Goal: Task Accomplishment & Management: Complete application form

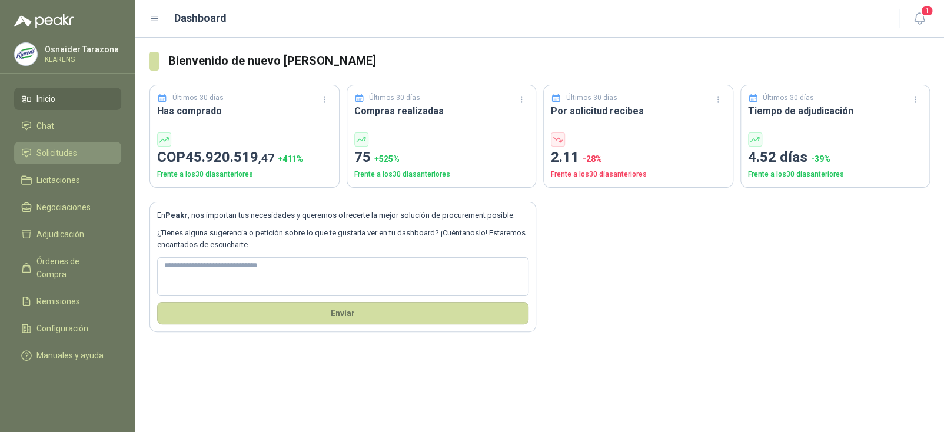
click at [65, 148] on span "Solicitudes" at bounding box center [56, 153] width 41 height 13
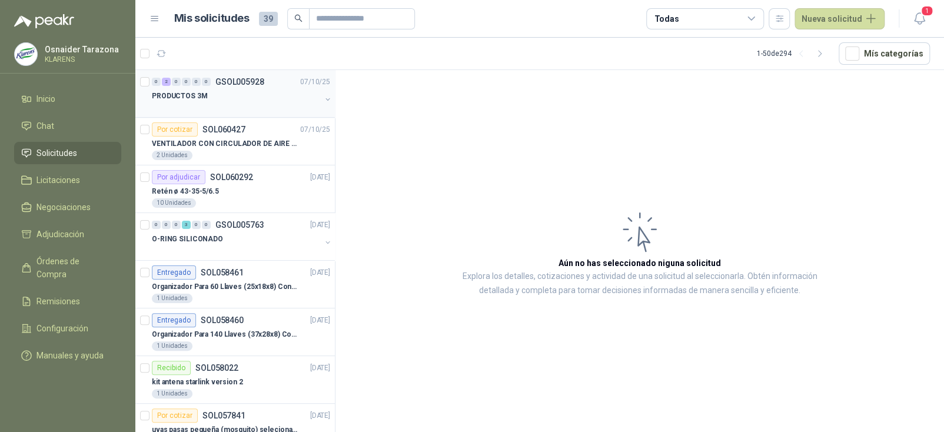
click at [258, 81] on p "GSOL005928" at bounding box center [239, 82] width 49 height 8
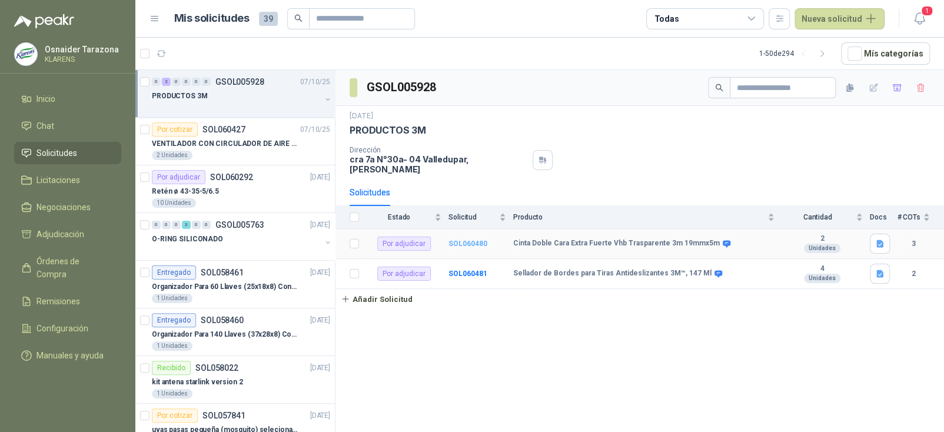
click at [464, 240] on b "SOL060480" at bounding box center [468, 244] width 39 height 8
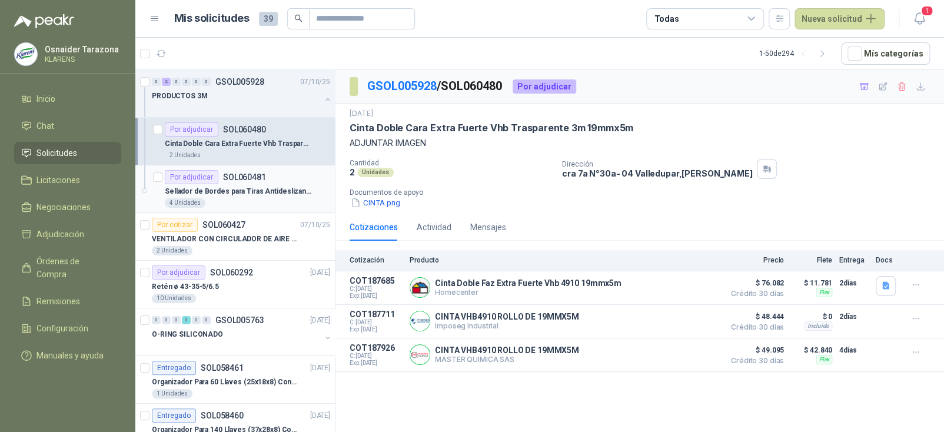
click at [279, 193] on p "Sellador de Bordes para Tiras Antideslizantes 3M™, 147 Ml" at bounding box center [238, 191] width 147 height 11
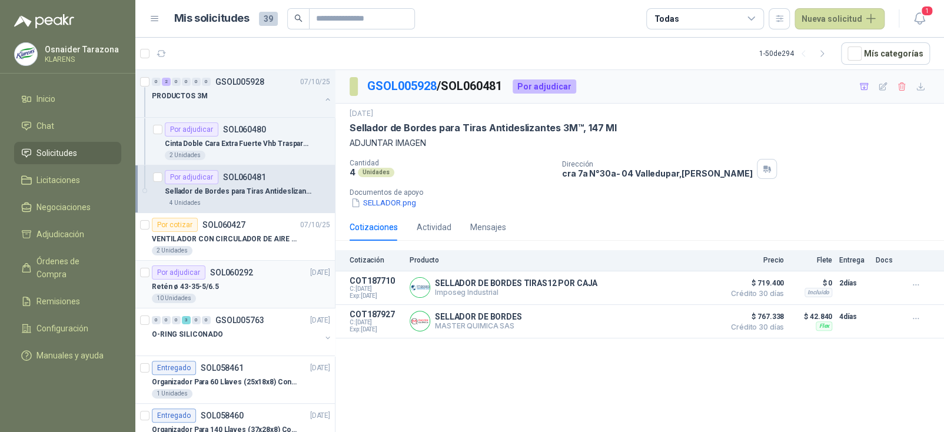
click at [265, 275] on div "Por adjudicar SOL060292 06/10/25" at bounding box center [241, 272] width 178 height 14
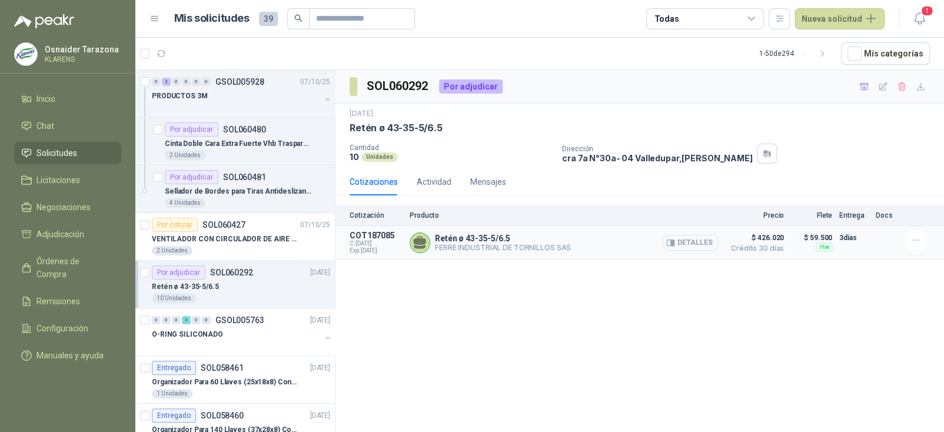
click at [693, 241] on button "Detalles" at bounding box center [690, 243] width 55 height 16
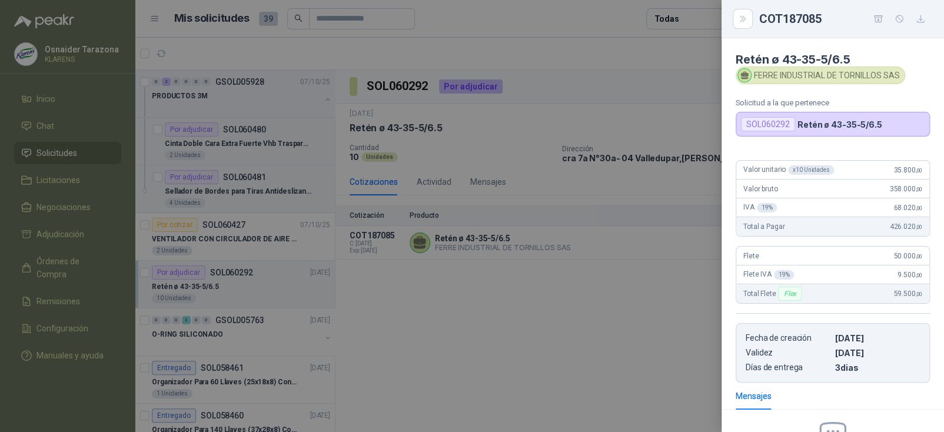
drag, startPoint x: 618, startPoint y: 277, endPoint x: 606, endPoint y: 280, distance: 12.3
click at [617, 277] on div at bounding box center [472, 216] width 944 height 432
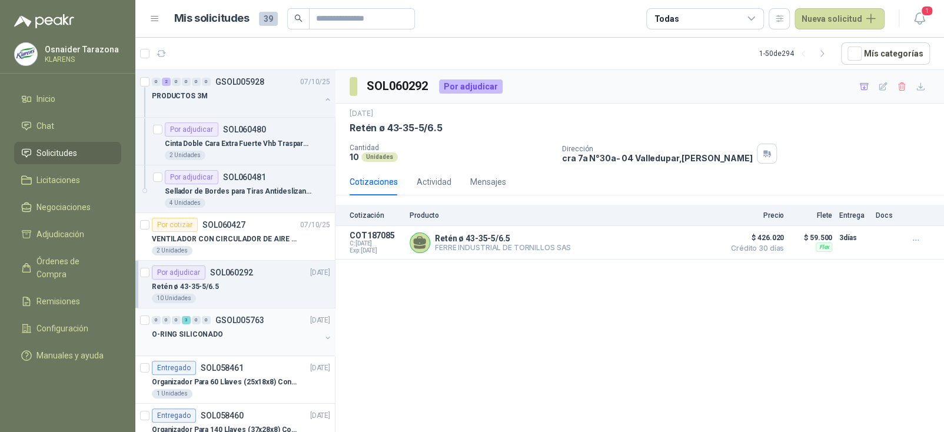
click at [252, 329] on div "O-RING SILICONADO" at bounding box center [236, 334] width 169 height 14
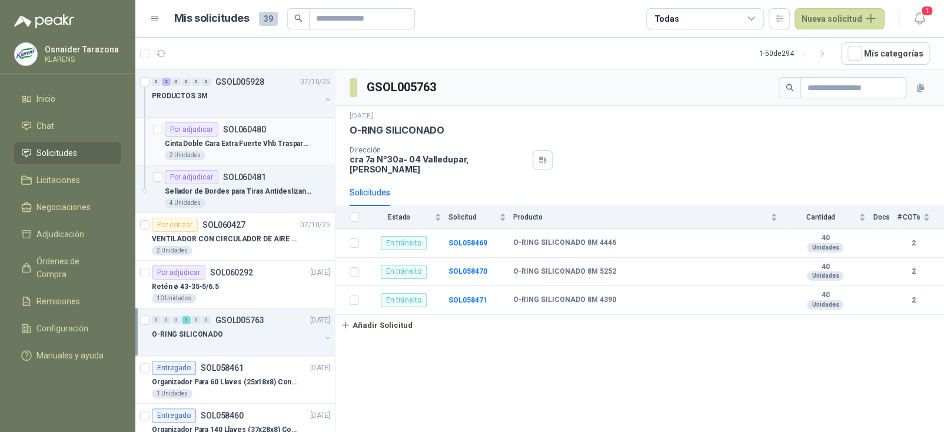
click at [272, 147] on p "Cinta Doble Cara Extra Fuerte Vhb Trasparente 3m 19mmx5m" at bounding box center [238, 143] width 147 height 11
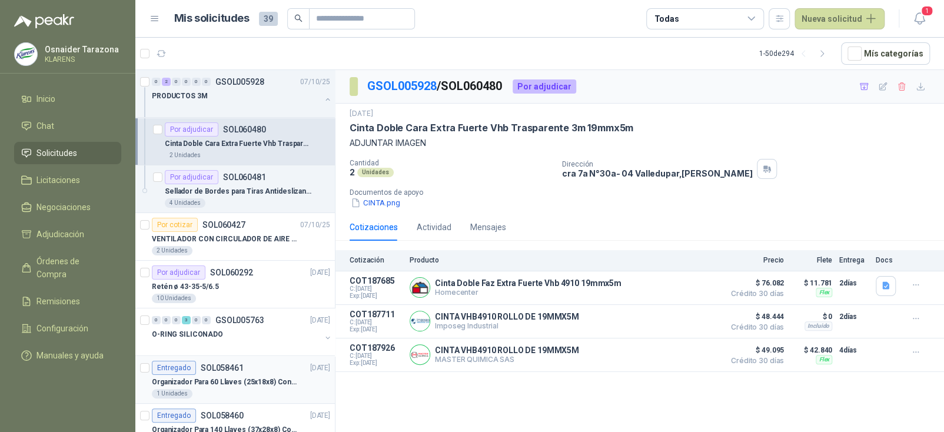
scroll to position [59, 0]
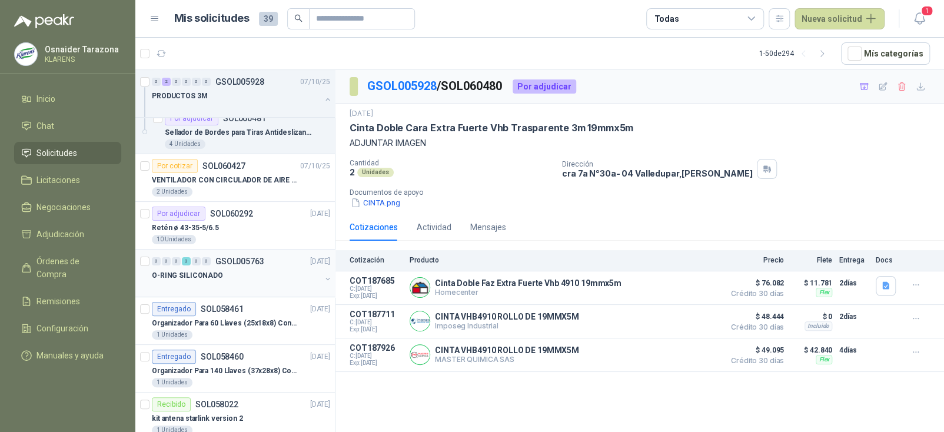
click at [255, 270] on div "O-RING SILICONADO" at bounding box center [236, 275] width 169 height 14
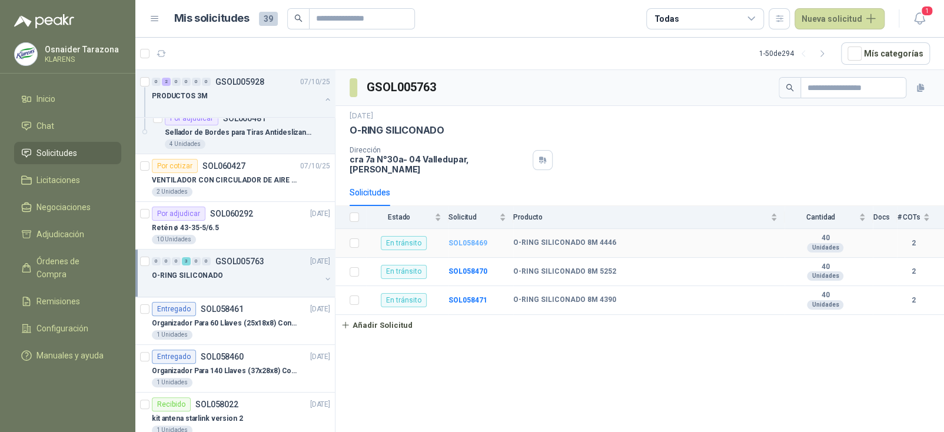
click at [470, 239] on b "SOL058469" at bounding box center [468, 243] width 39 height 8
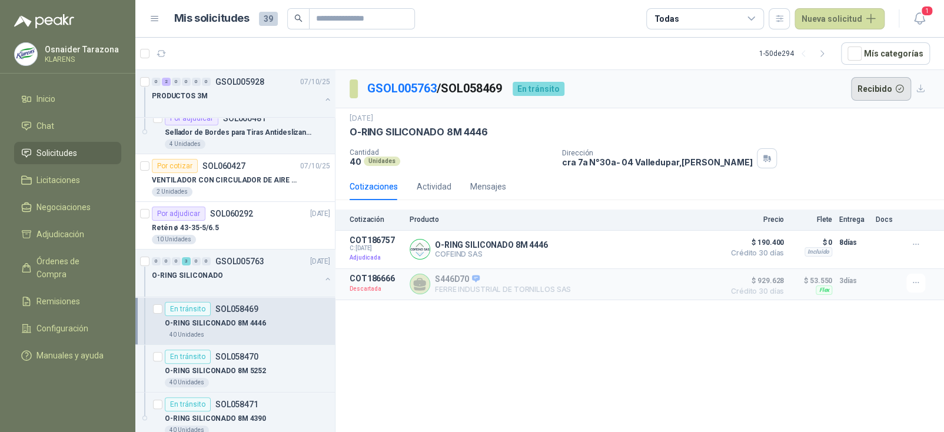
click at [871, 87] on button "Recibido" at bounding box center [881, 89] width 61 height 24
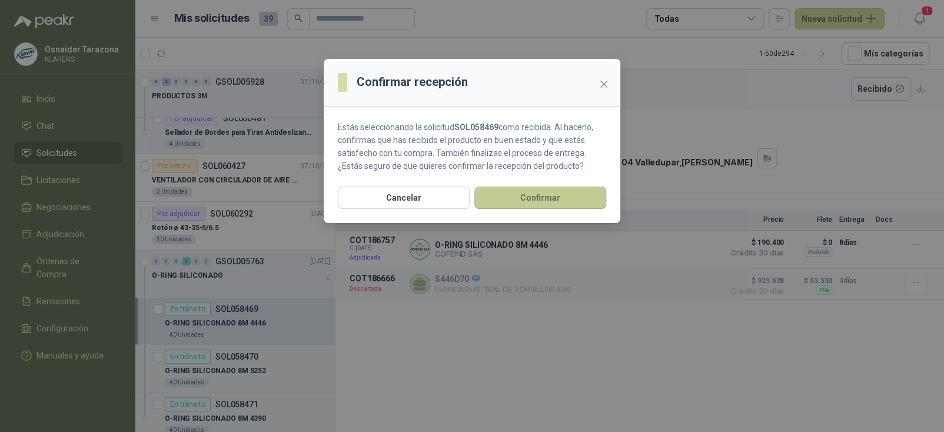
click at [562, 200] on button "Confirmar" at bounding box center [540, 198] width 132 height 22
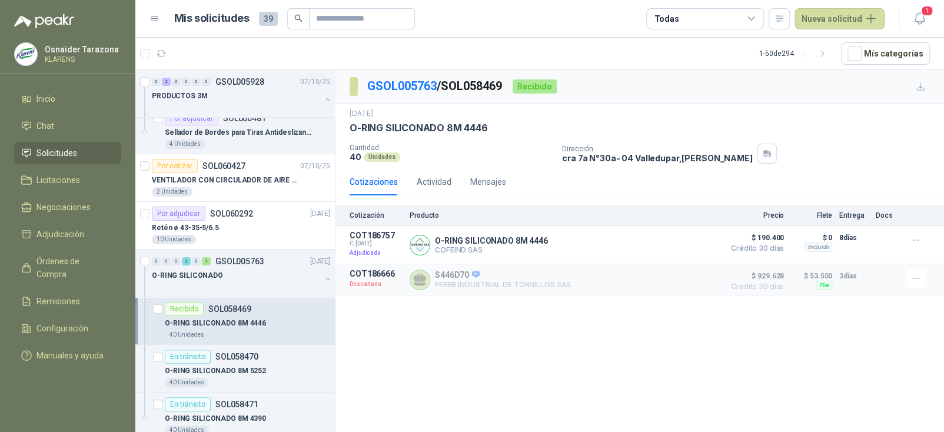
click at [481, 86] on p "GSOL005763 / SOL058469" at bounding box center [435, 86] width 136 height 18
click at [413, 87] on link "GSOL005763" at bounding box center [401, 86] width 69 height 14
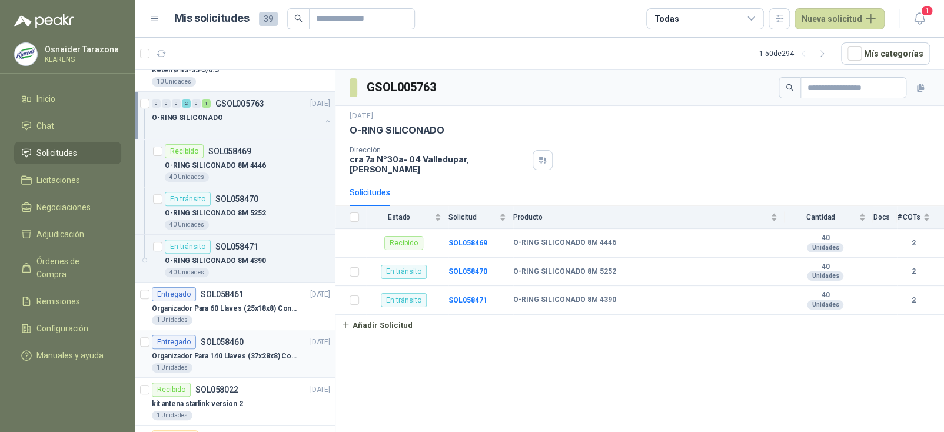
scroll to position [235, 0]
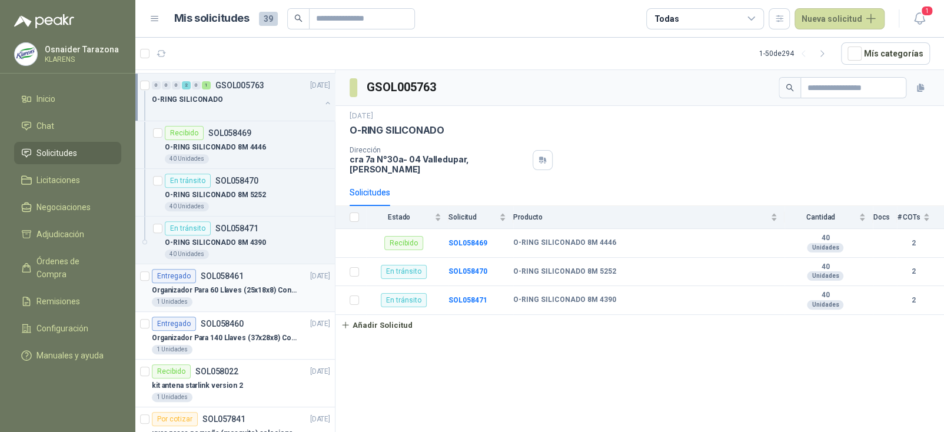
click at [261, 289] on p "Organizador Para 60 Llaves (25x18x8) Con Cerradura" at bounding box center [225, 290] width 147 height 11
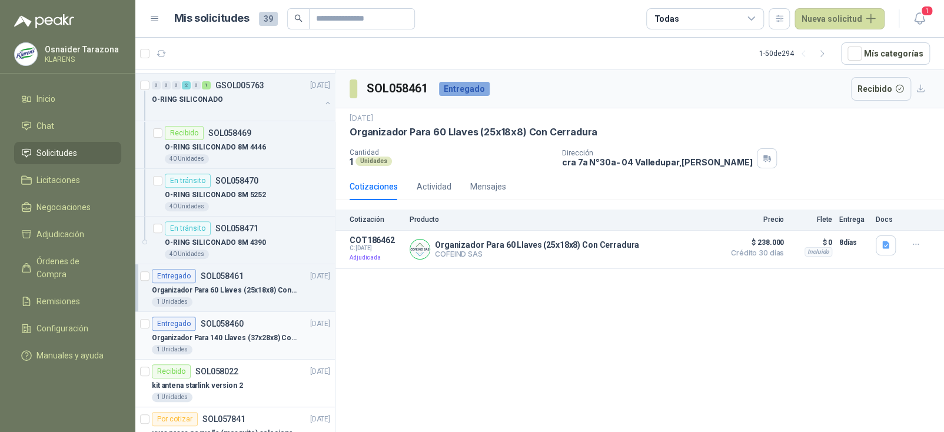
click at [247, 323] on div "Entregado SOL058460 02/10/25" at bounding box center [241, 324] width 178 height 14
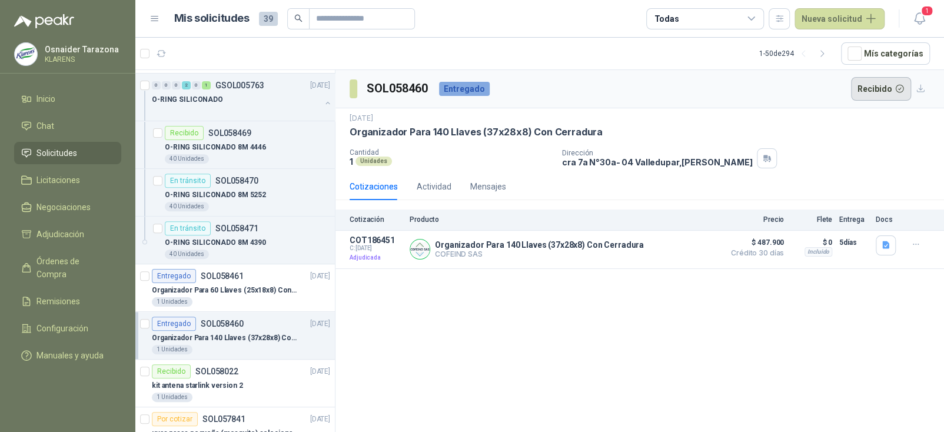
click at [865, 91] on button "Recibido" at bounding box center [881, 89] width 61 height 24
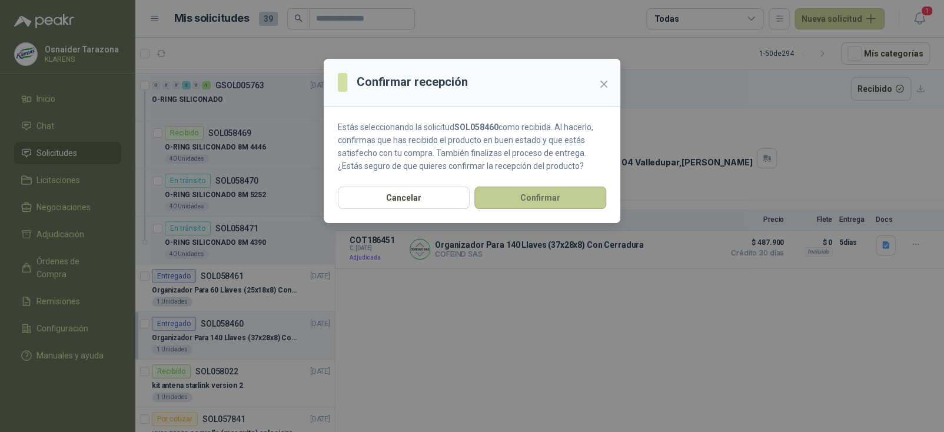
click at [511, 202] on button "Confirmar" at bounding box center [540, 198] width 132 height 22
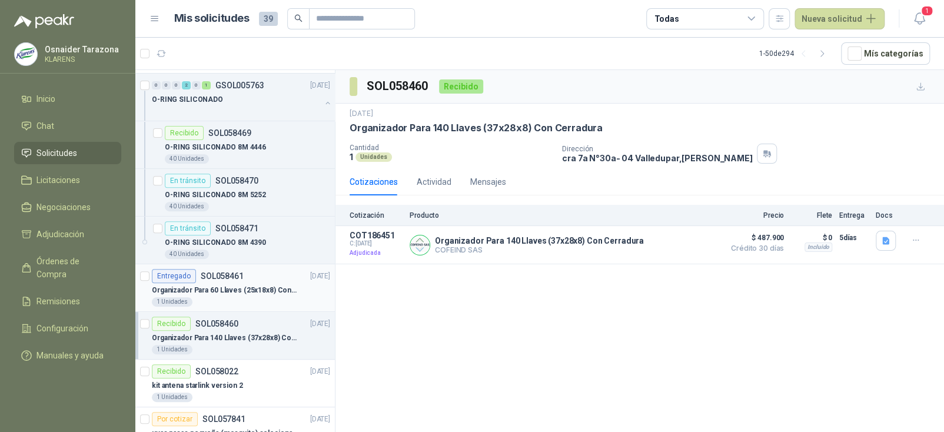
click at [241, 278] on p "SOL058461" at bounding box center [222, 276] width 43 height 8
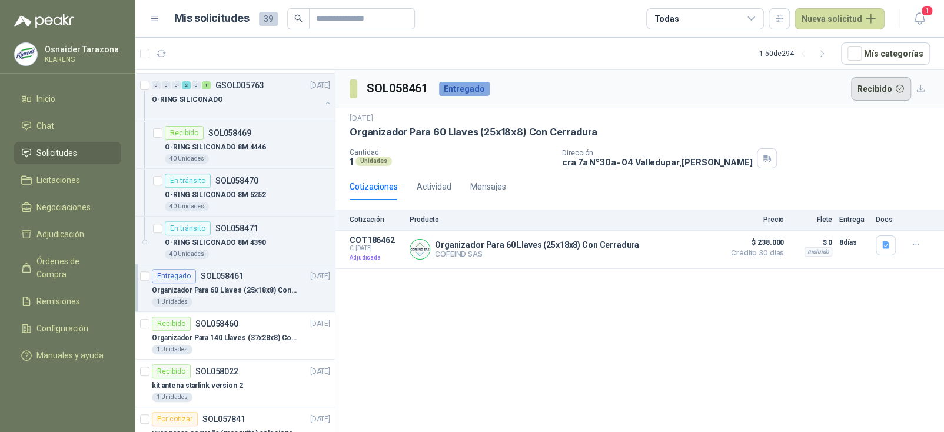
click at [889, 90] on button "Recibido" at bounding box center [881, 89] width 61 height 24
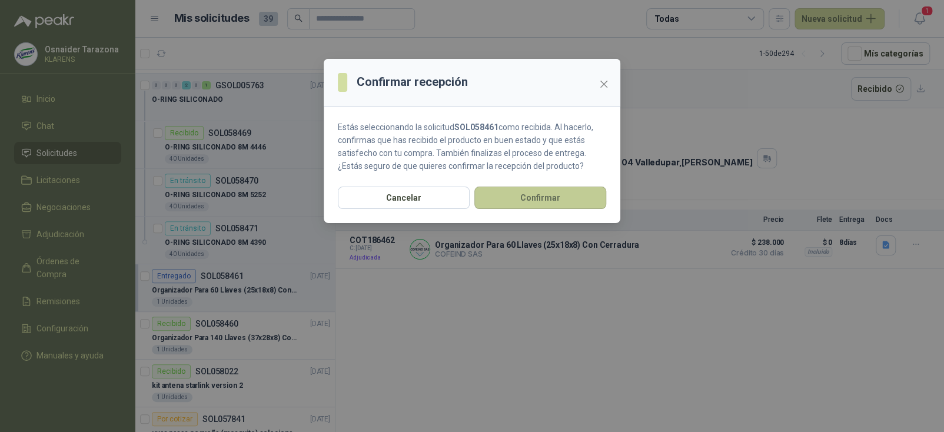
click at [520, 203] on button "Confirmar" at bounding box center [540, 198] width 132 height 22
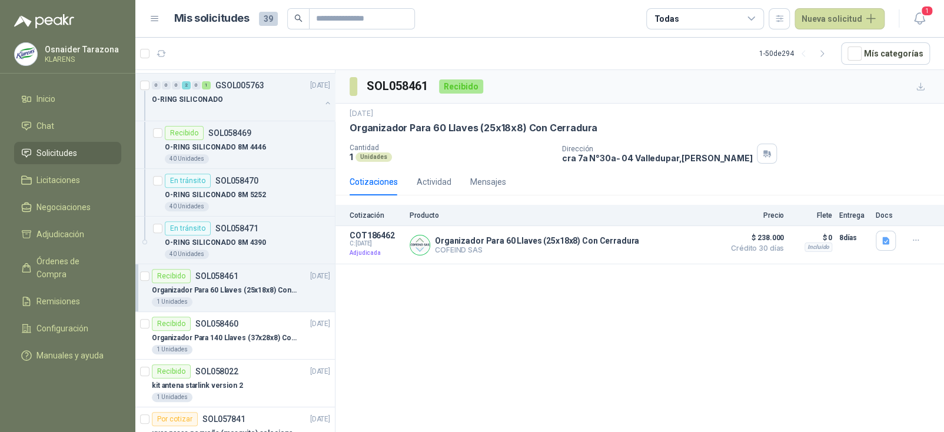
click at [726, 14] on div "Todas" at bounding box center [705, 18] width 118 height 21
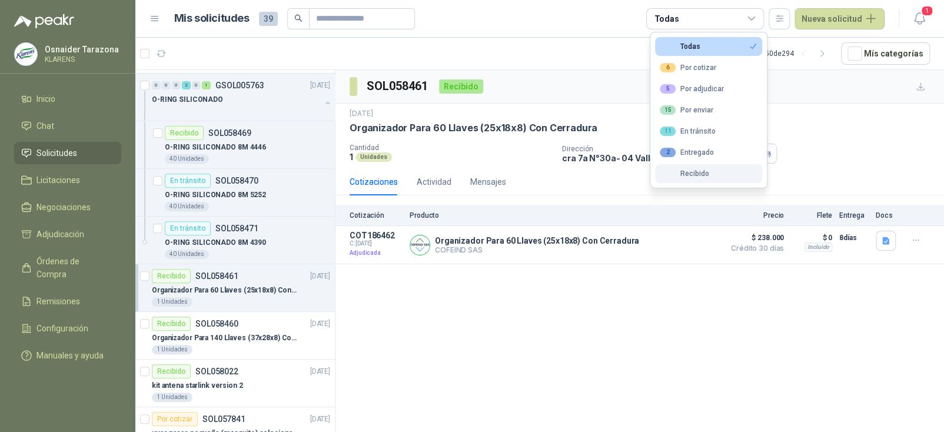
click at [690, 174] on div "Recibido" at bounding box center [684, 174] width 49 height 8
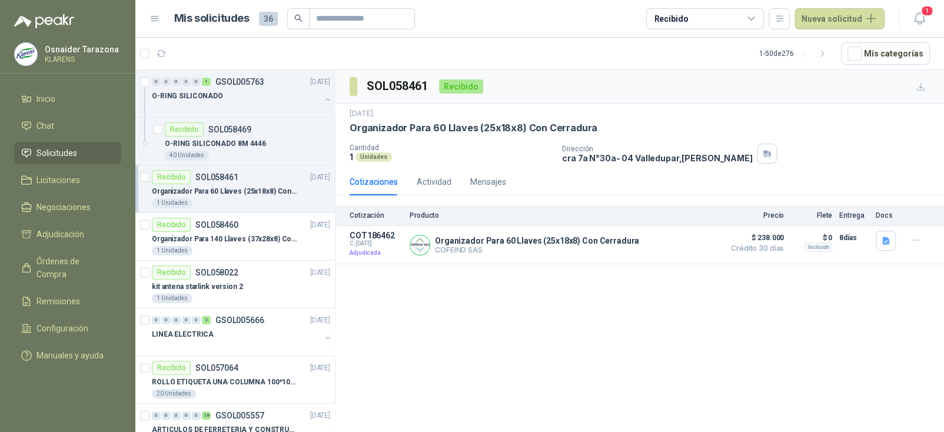
click at [396, 290] on div "SOL058461 Recibido 2 oct, 2025 Organizador Para 60 Llaves (25x18x8) Con Cerradu…" at bounding box center [640, 253] width 609 height 366
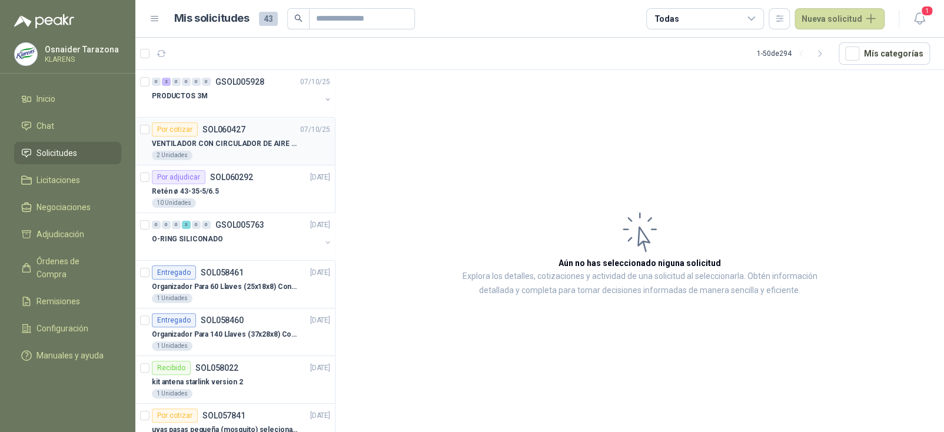
click at [283, 142] on p "VENTILADOR CON CIRCULADOR DE AIRE MULTIPROPOSITO XPOWER DE 14"" at bounding box center [225, 143] width 147 height 11
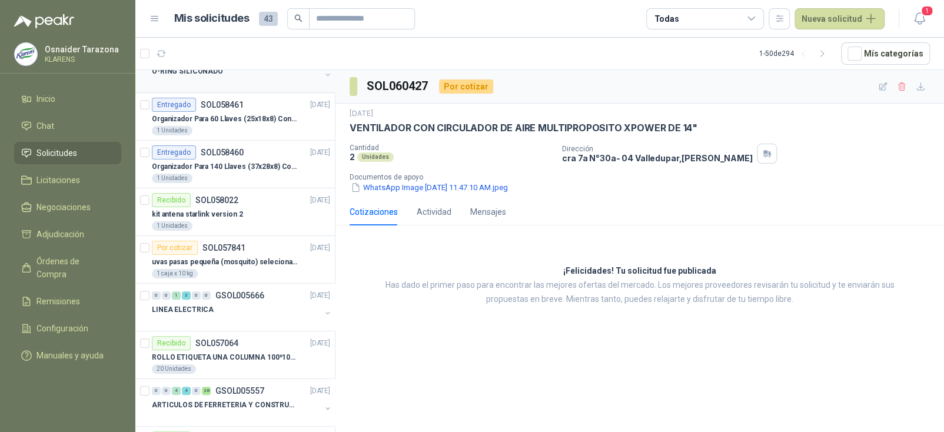
scroll to position [176, 0]
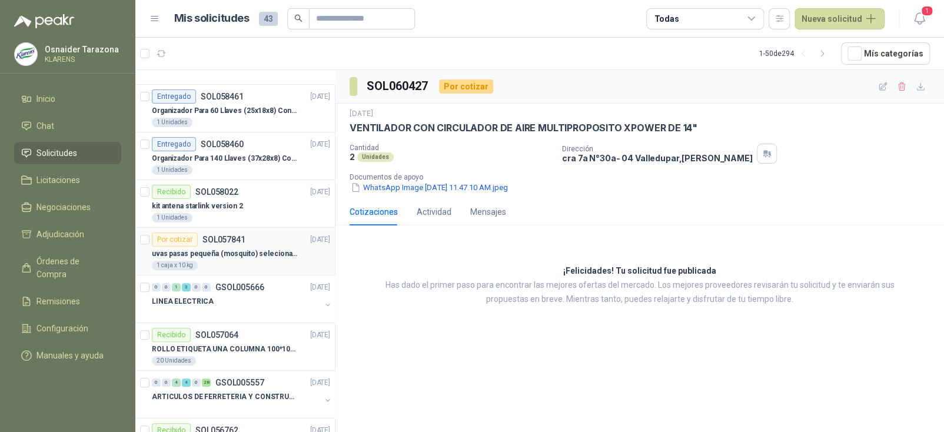
click at [279, 250] on p "uvas pasas pequeña (mosquito) selecionada" at bounding box center [225, 253] width 147 height 11
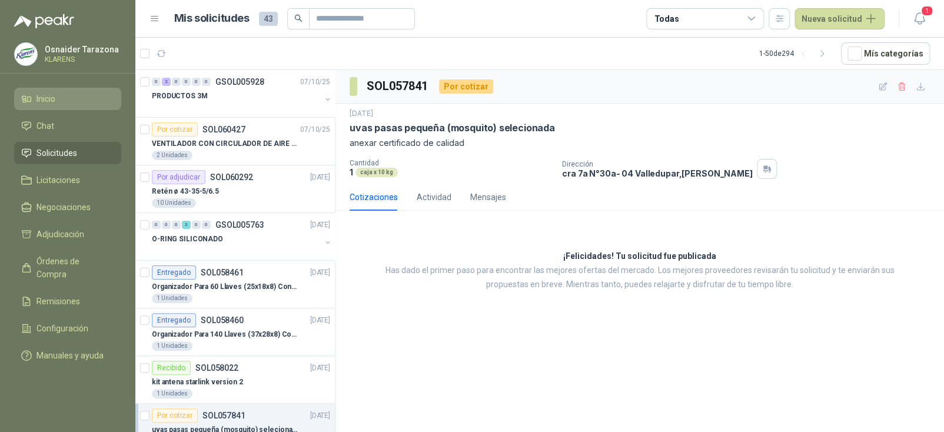
click at [84, 90] on link "Inicio" at bounding box center [67, 99] width 107 height 22
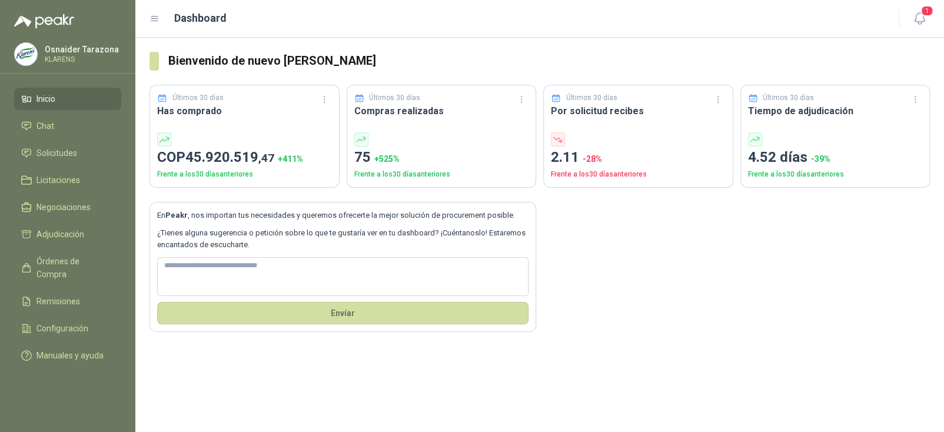
click at [632, 135] on div at bounding box center [638, 139] width 175 height 14
click at [64, 152] on span "Solicitudes" at bounding box center [56, 153] width 41 height 13
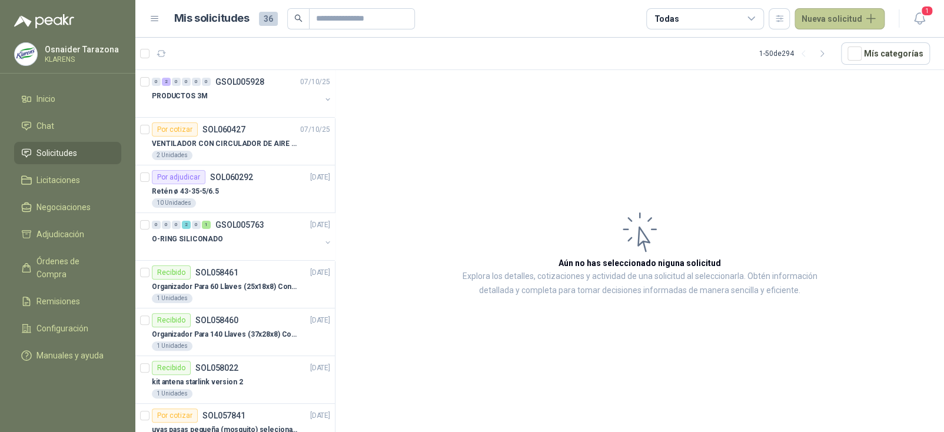
click at [829, 20] on button "Nueva solicitud" at bounding box center [840, 18] width 90 height 21
click at [825, 48] on link "Solicitud" at bounding box center [853, 47] width 100 height 21
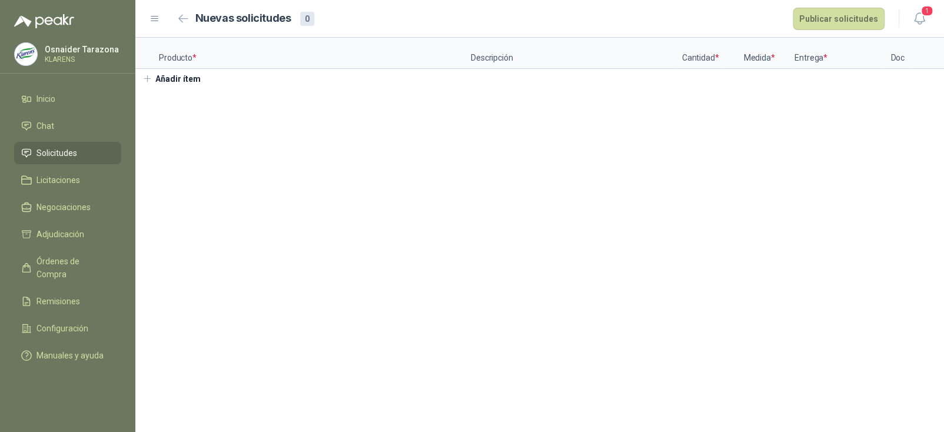
click at [174, 82] on button "Añadir ítem" at bounding box center [171, 79] width 72 height 20
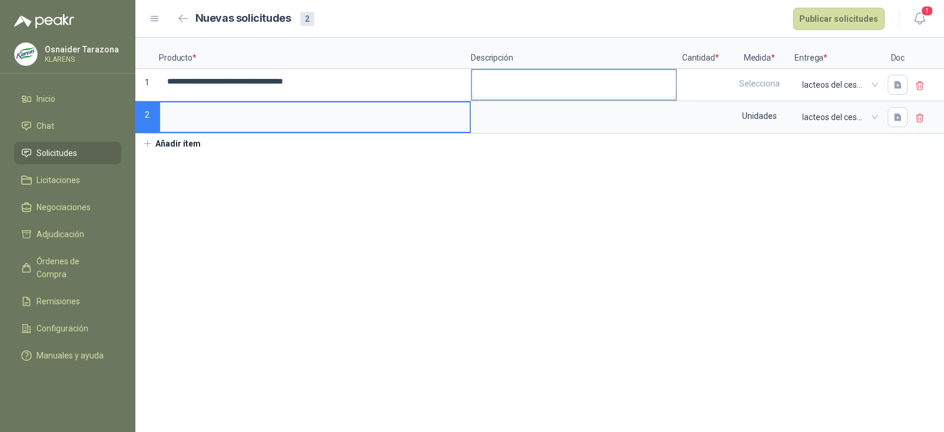
click at [532, 92] on textarea at bounding box center [574, 83] width 204 height 27
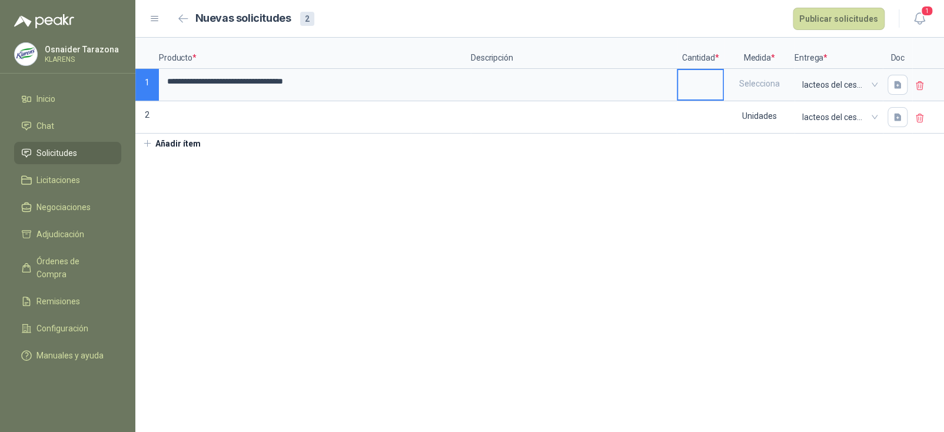
click at [711, 87] on input at bounding box center [700, 81] width 45 height 23
type input "*"
click at [764, 80] on div "Selecciona" at bounding box center [759, 83] width 68 height 27
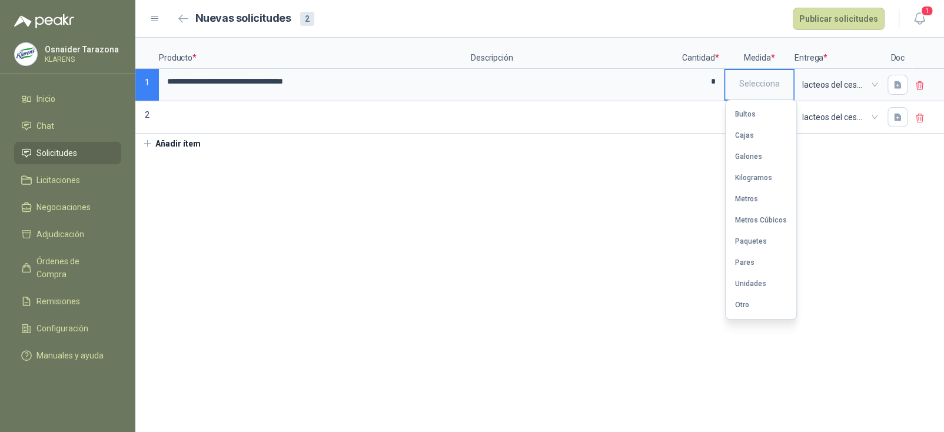
click at [751, 280] on div "Unidades" at bounding box center [750, 284] width 31 height 8
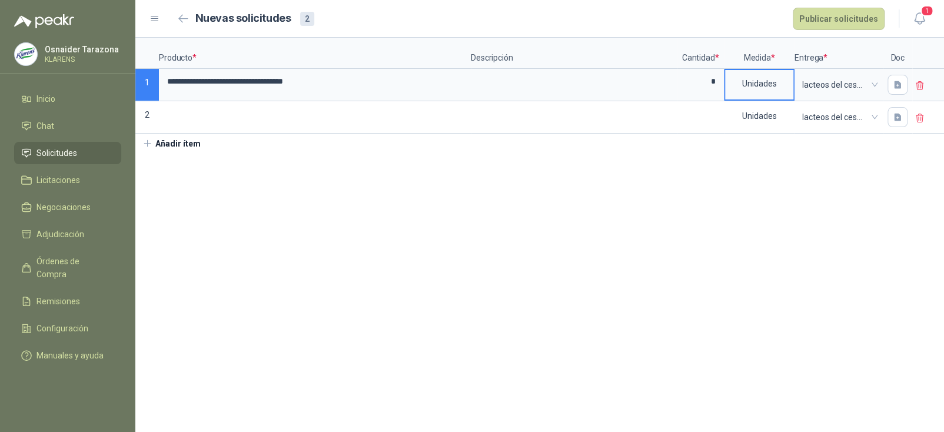
click at [613, 254] on section "**********" at bounding box center [539, 235] width 809 height 394
click at [915, 117] on icon at bounding box center [920, 118] width 11 height 11
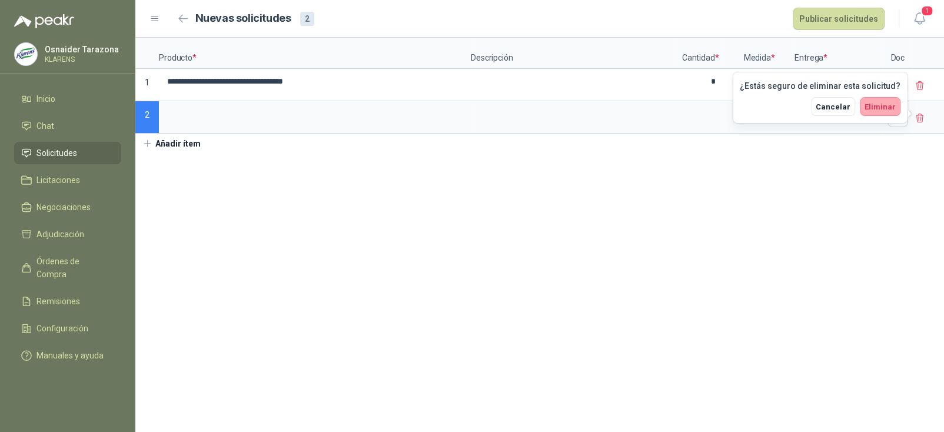
click at [889, 110] on span "Eliminar" at bounding box center [880, 106] width 31 height 9
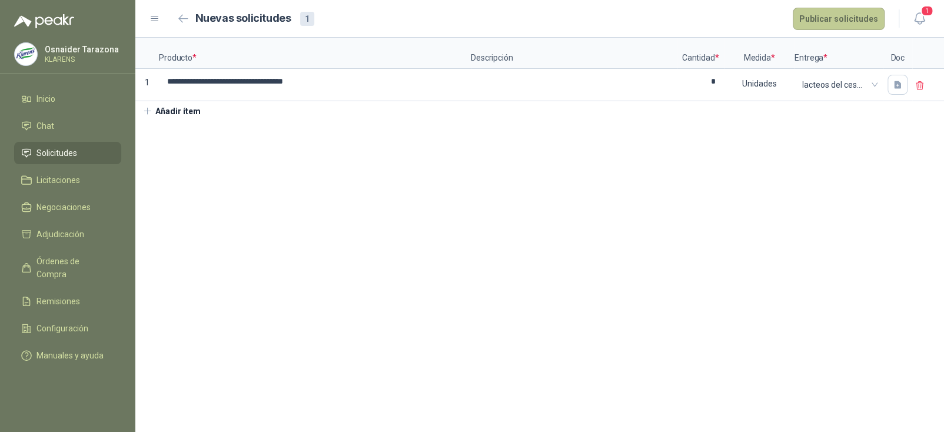
click at [858, 20] on button "Publicar solicitudes" at bounding box center [839, 19] width 92 height 22
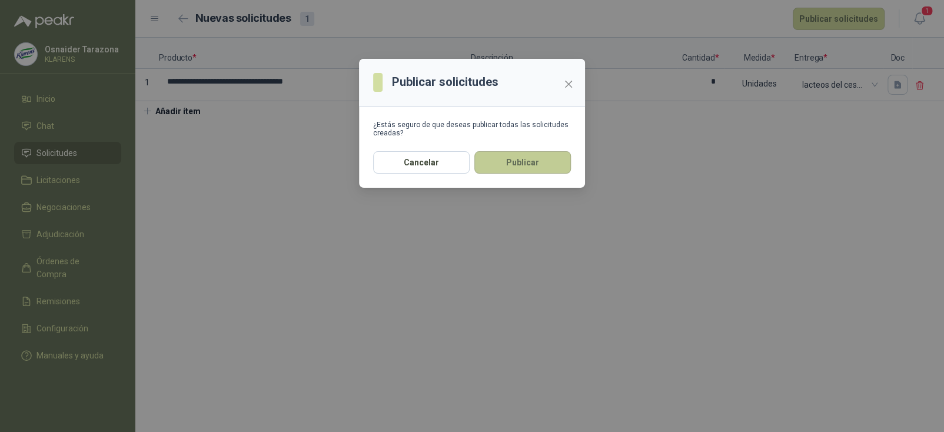
click at [535, 168] on button "Publicar" at bounding box center [522, 162] width 97 height 22
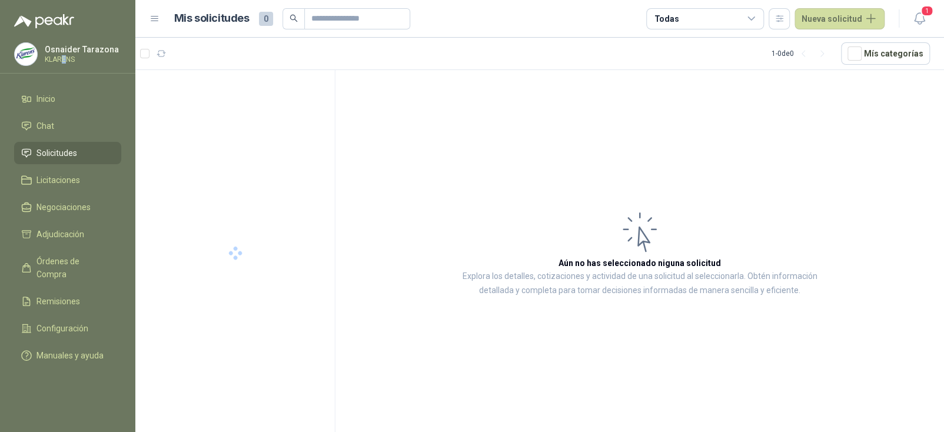
click at [67, 58] on p "KLARENS" at bounding box center [82, 59] width 74 height 7
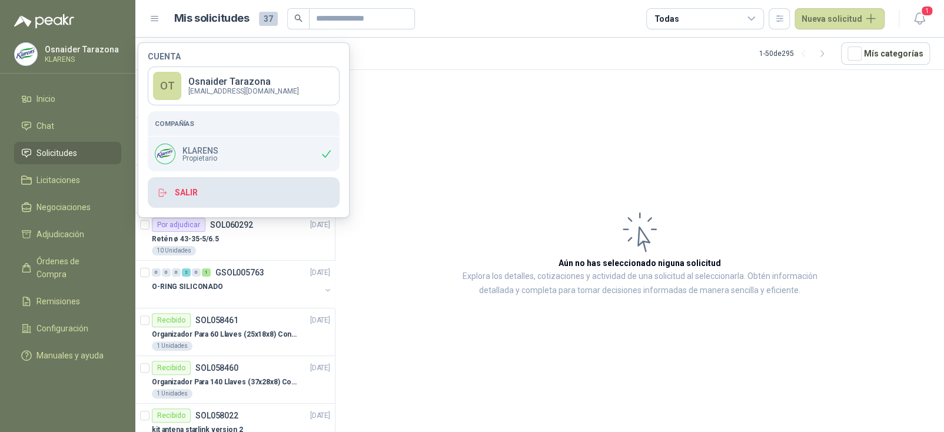
click at [180, 192] on button "Salir" at bounding box center [244, 192] width 192 height 31
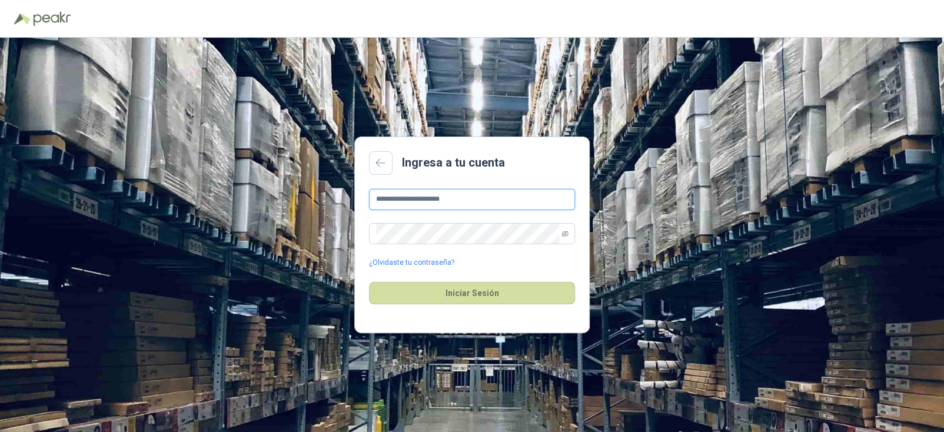
type input "**********"
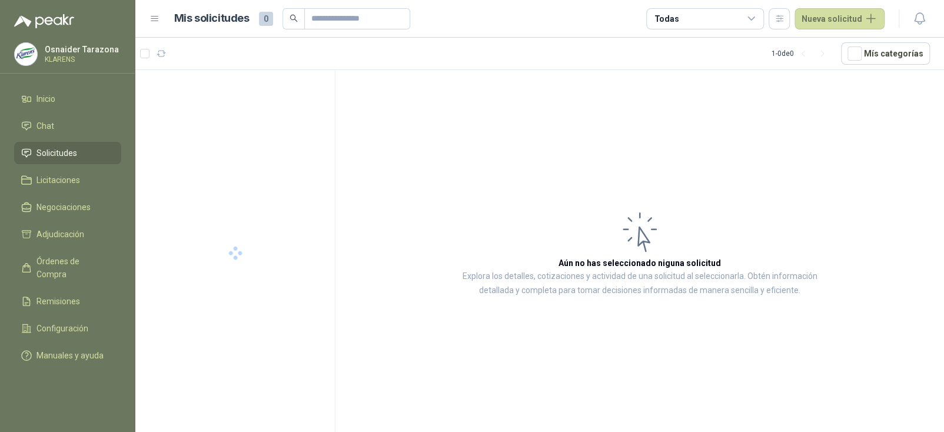
click at [516, 297] on article "Aún no has seleccionado niguna solicitud Explora los detalles, cotizaciones y a…" at bounding box center [640, 253] width 609 height 366
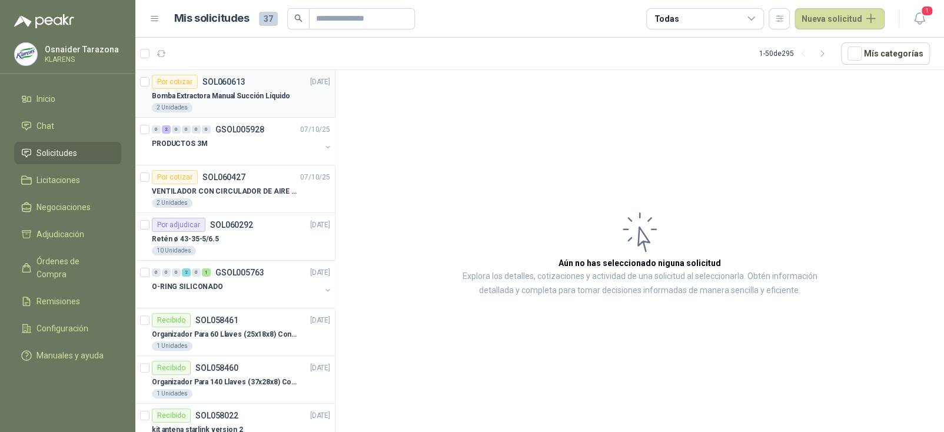
click at [260, 103] on div "2 Unidades" at bounding box center [241, 107] width 178 height 9
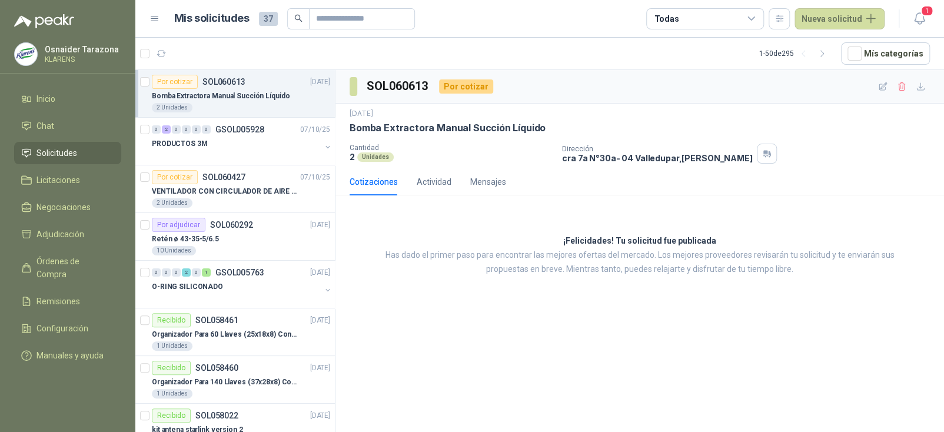
click at [55, 52] on p "[PERSON_NAME]" at bounding box center [82, 49] width 74 height 8
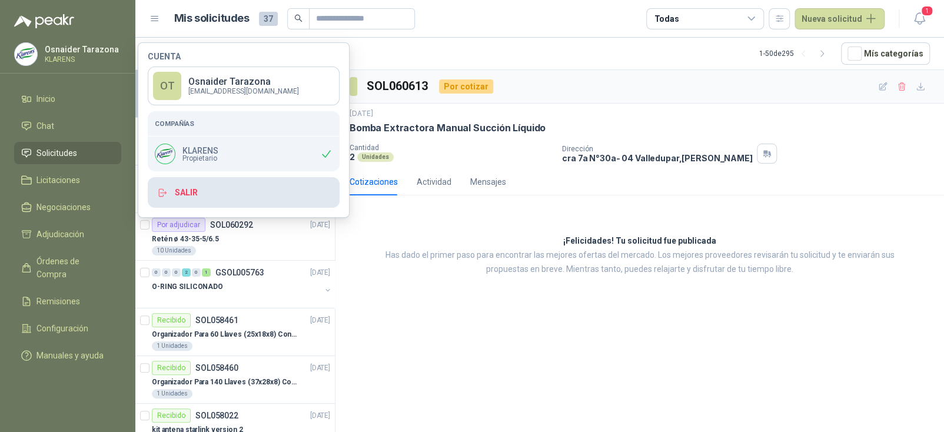
click at [191, 196] on button "Salir" at bounding box center [244, 192] width 192 height 31
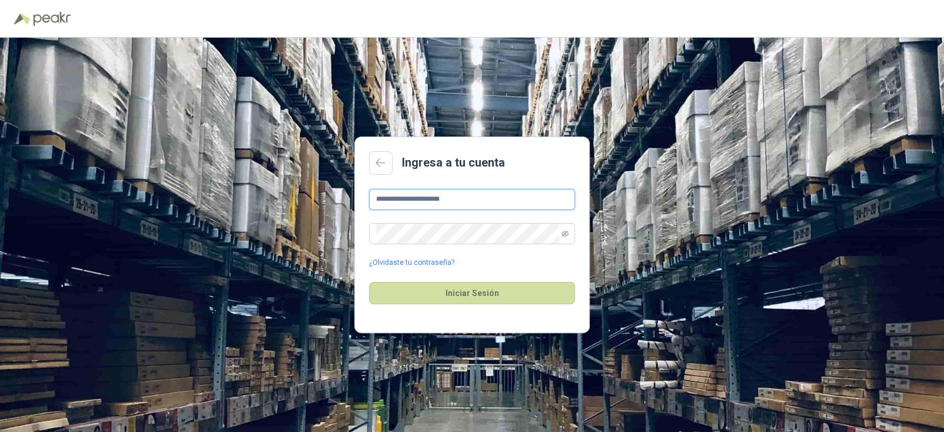
type input "**********"
